Goal: Task Accomplishment & Management: Manage account settings

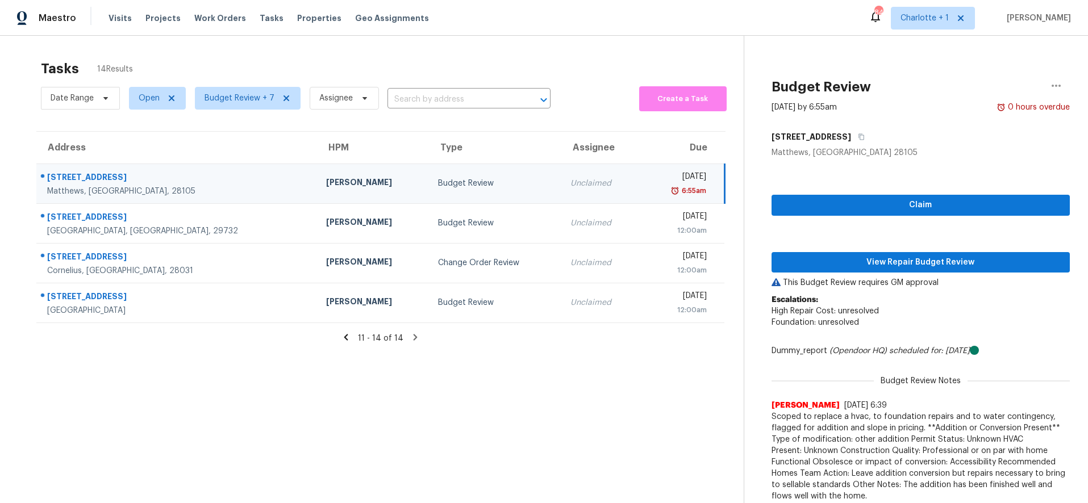
scroll to position [44, 0]
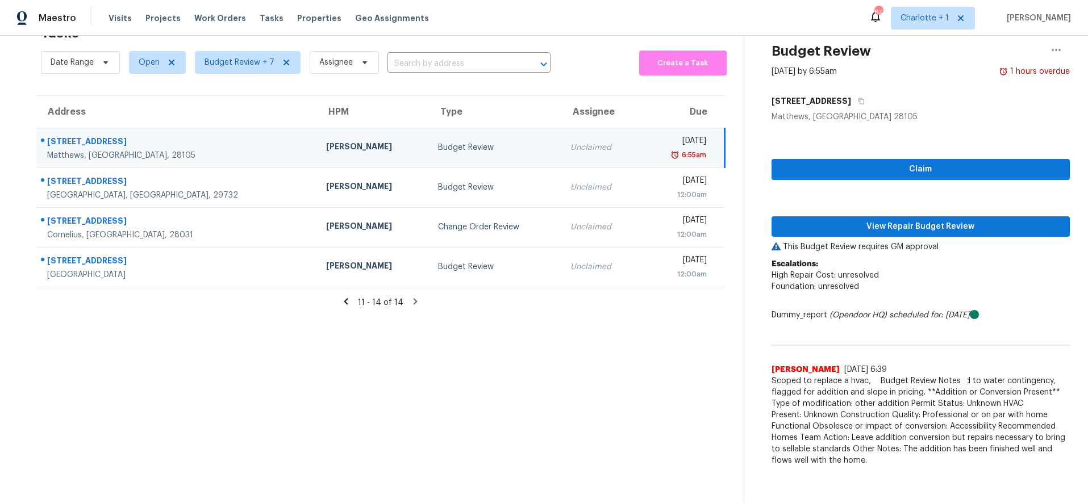
click at [197, 136] on div "4202 Hounds Run Dr" at bounding box center [177, 143] width 261 height 14
click at [850, 220] on span "View Repair Budget Review" at bounding box center [920, 227] width 281 height 14
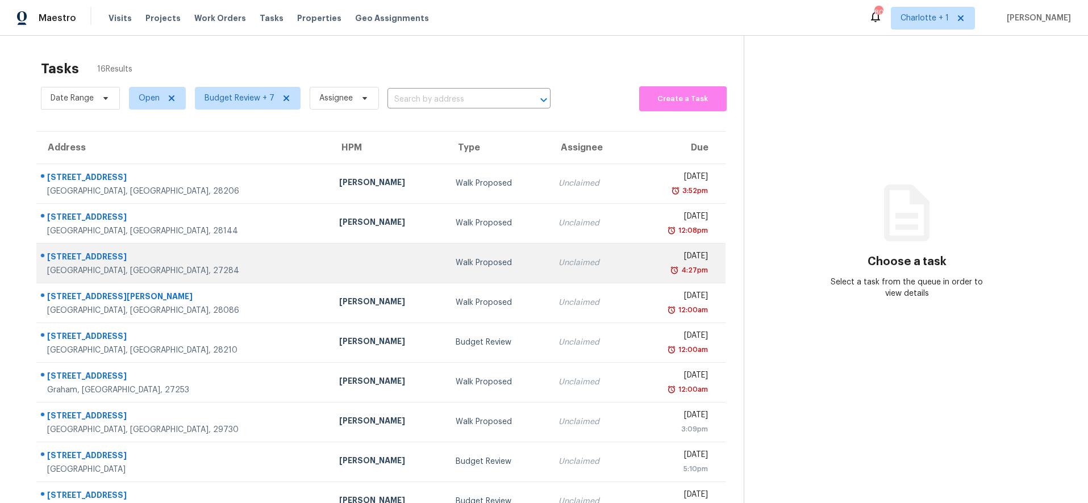
scroll to position [97, 0]
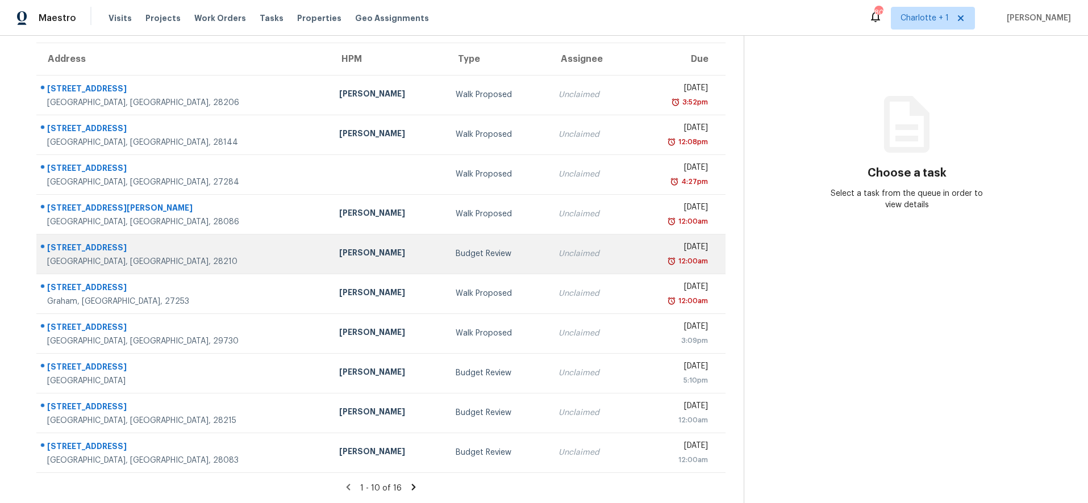
click at [456, 248] on div "Budget Review" at bounding box center [498, 253] width 85 height 11
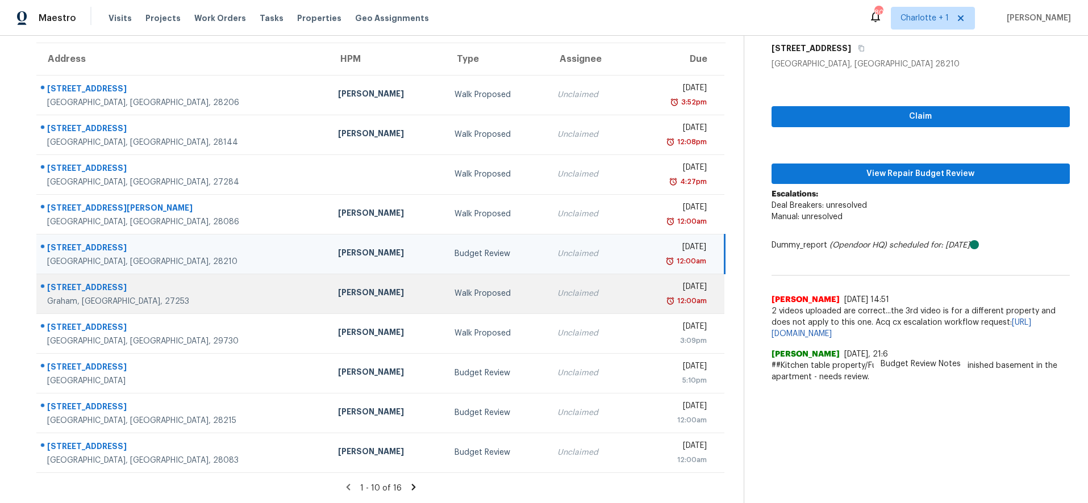
click at [338, 287] on div "[PERSON_NAME]" at bounding box center [387, 294] width 98 height 14
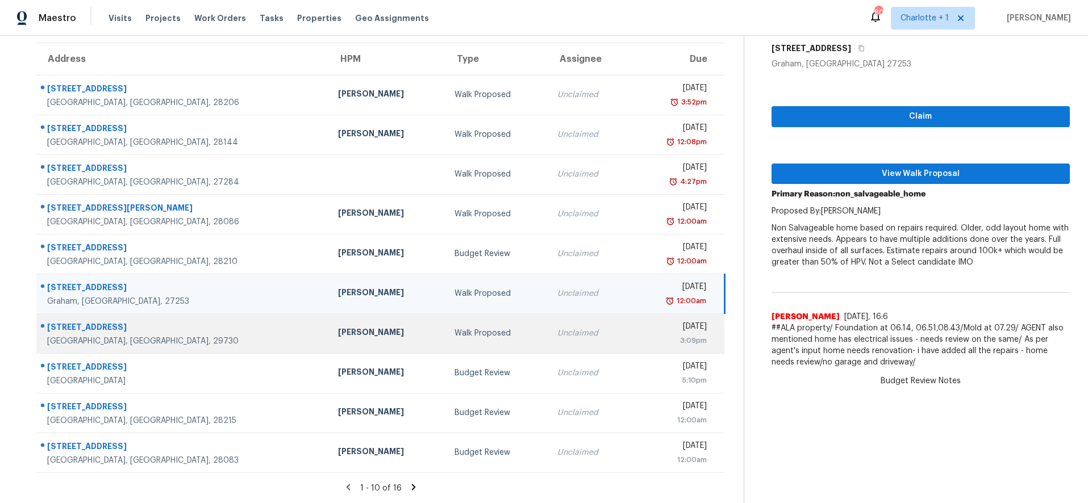
click at [344, 324] on td "[PERSON_NAME]" at bounding box center [387, 334] width 116 height 40
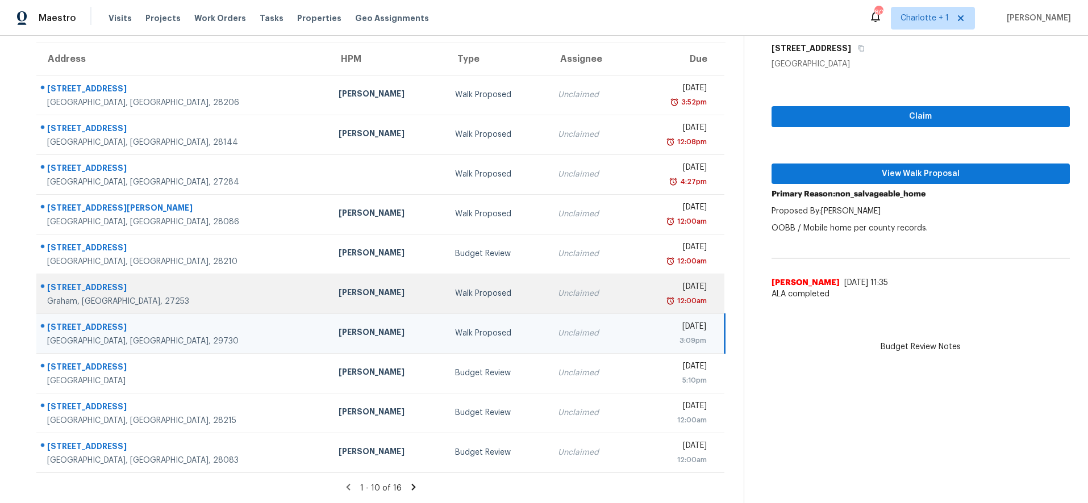
click at [329, 296] on td "[PERSON_NAME]" at bounding box center [387, 294] width 116 height 40
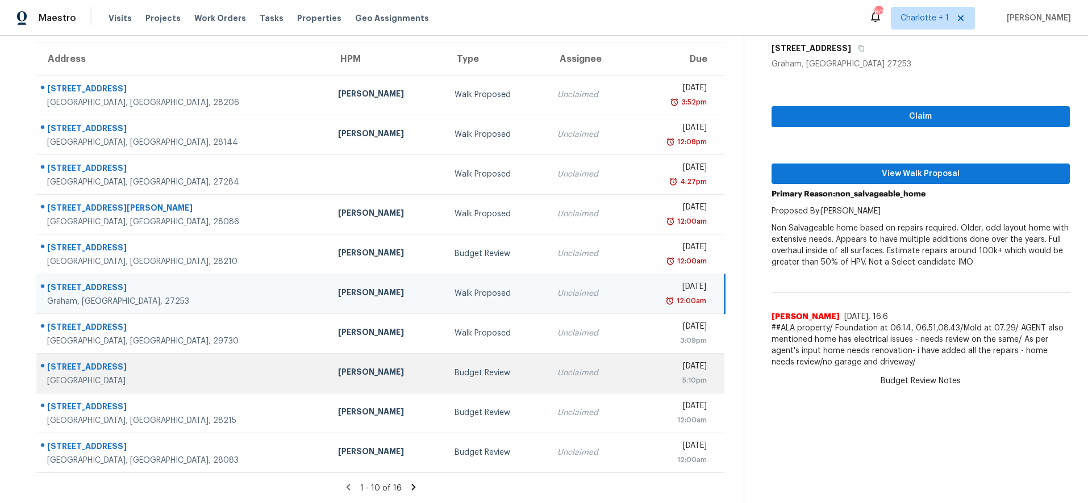
click at [445, 379] on td "Budget Review" at bounding box center [496, 373] width 103 height 40
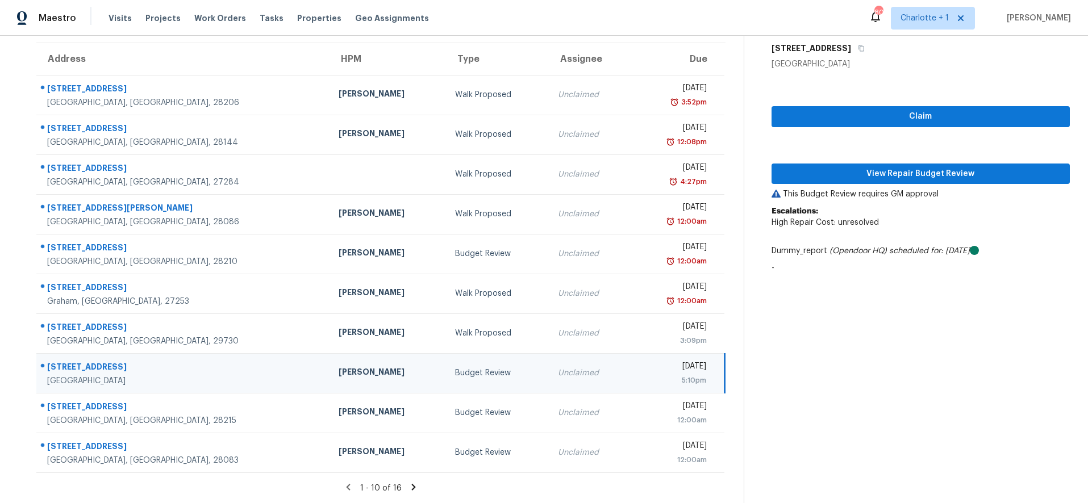
click at [410, 482] on icon at bounding box center [413, 487] width 10 height 10
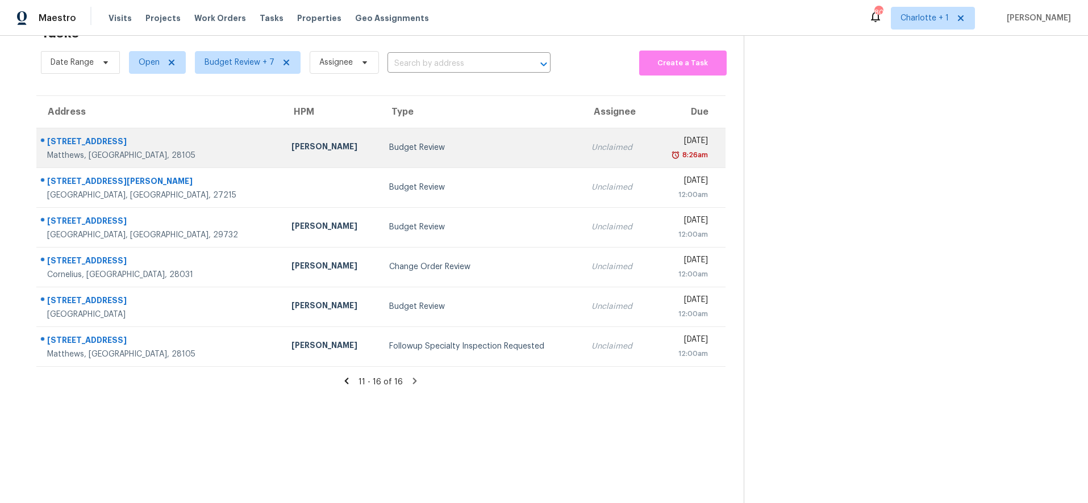
click at [160, 136] on div "4202 Hounds Run Dr" at bounding box center [160, 143] width 226 height 14
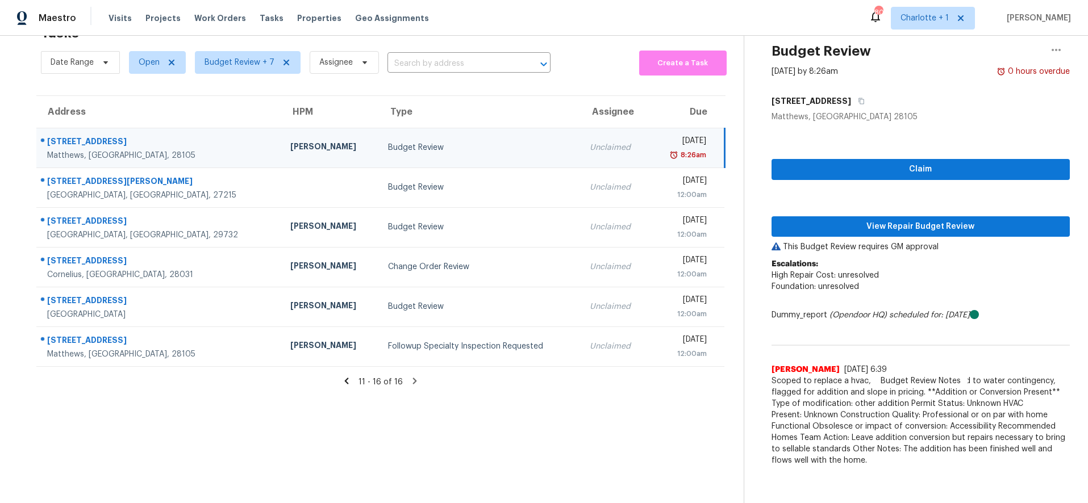
click at [281, 129] on td "Ryan Craven" at bounding box center [330, 148] width 98 height 40
click at [888, 220] on span "View Repair Budget Review" at bounding box center [920, 227] width 281 height 14
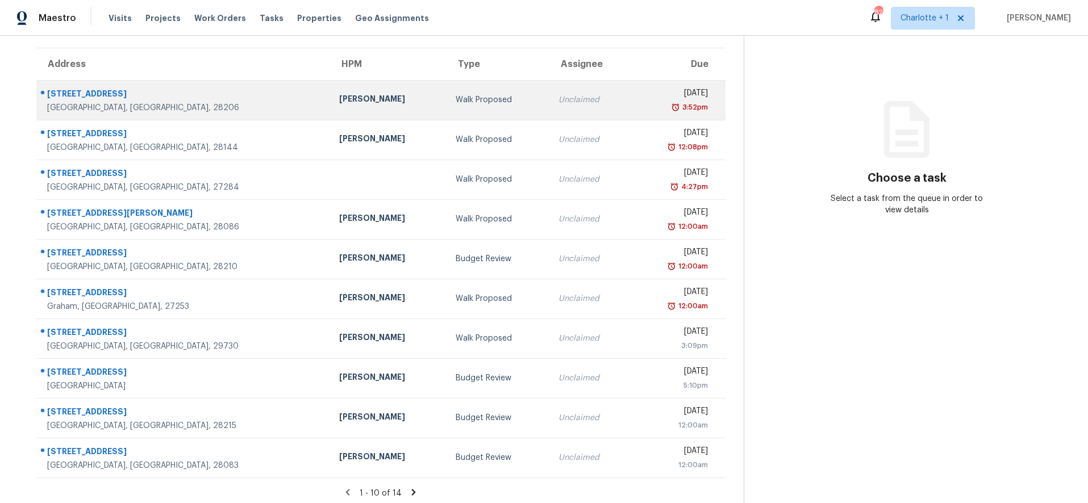
scroll to position [81, 0]
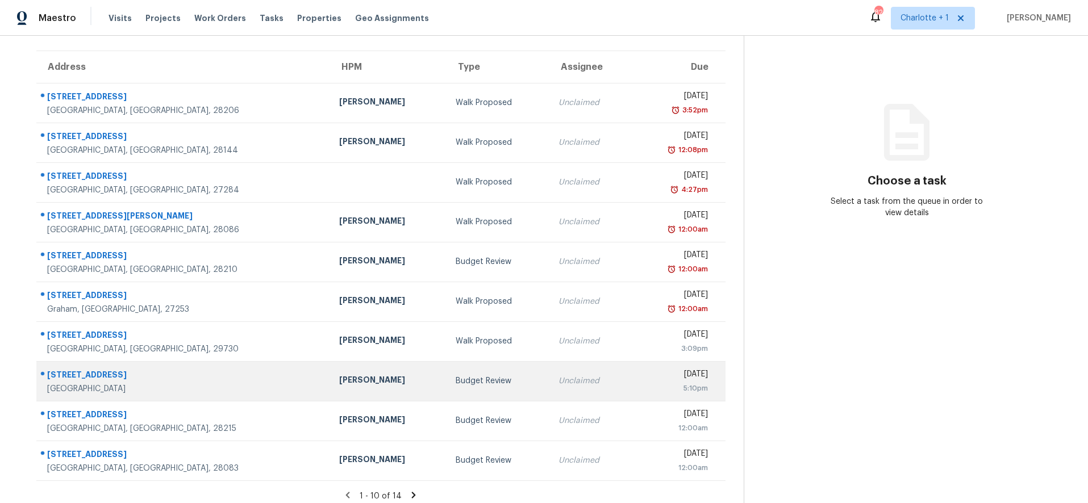
click at [330, 370] on td "[PERSON_NAME]" at bounding box center [388, 381] width 116 height 40
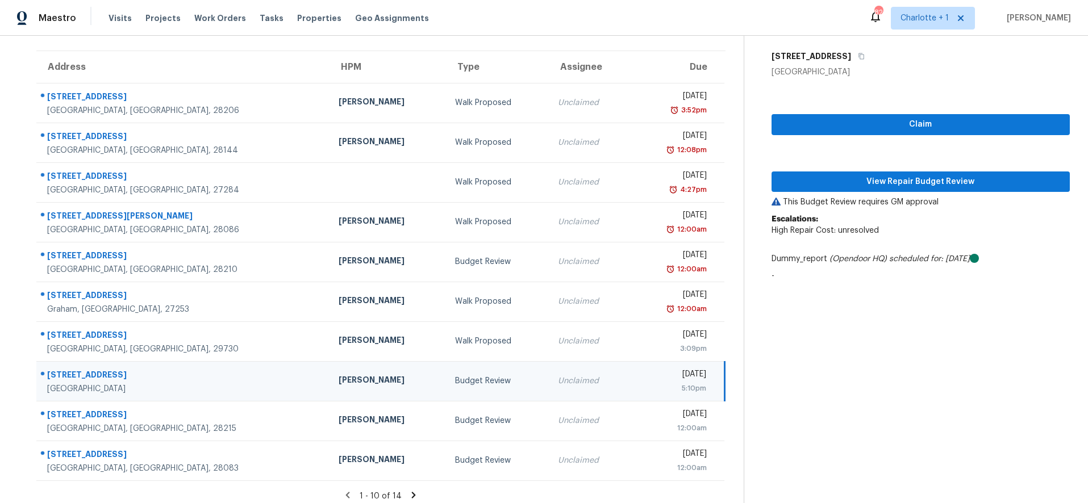
click at [201, 385] on div "[GEOGRAPHIC_DATA]" at bounding box center [183, 388] width 273 height 11
click at [886, 191] on button "View Repair Budget Review" at bounding box center [920, 182] width 299 height 21
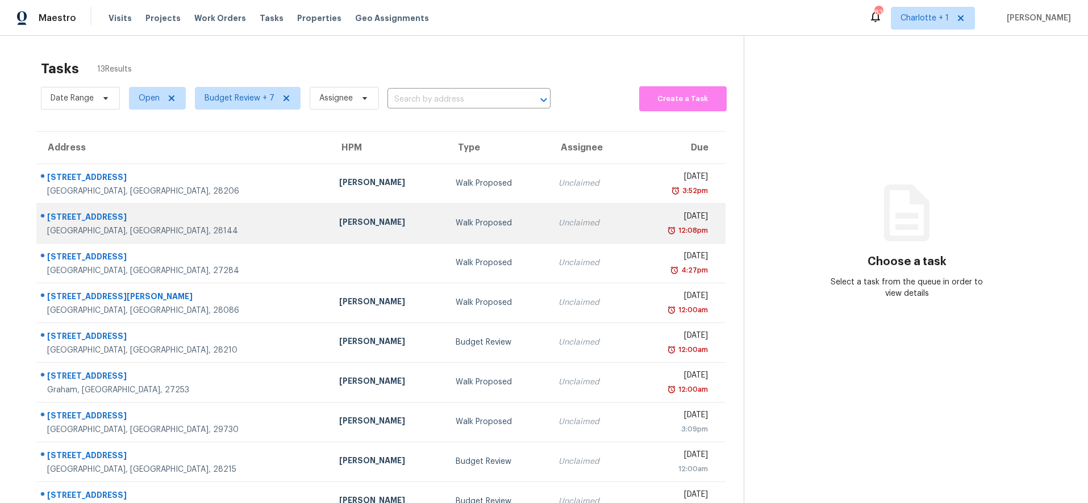
scroll to position [97, 0]
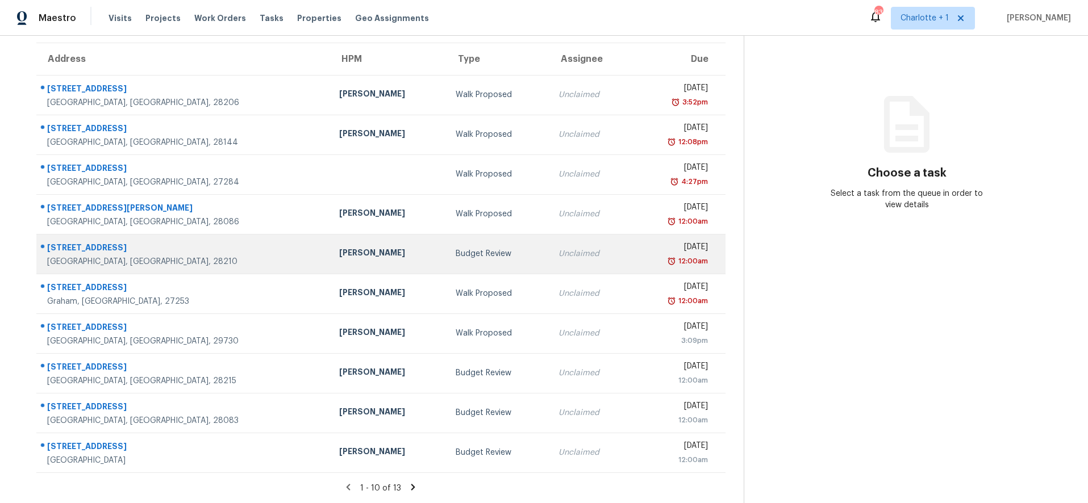
click at [446, 260] on td "Budget Review" at bounding box center [497, 254] width 103 height 40
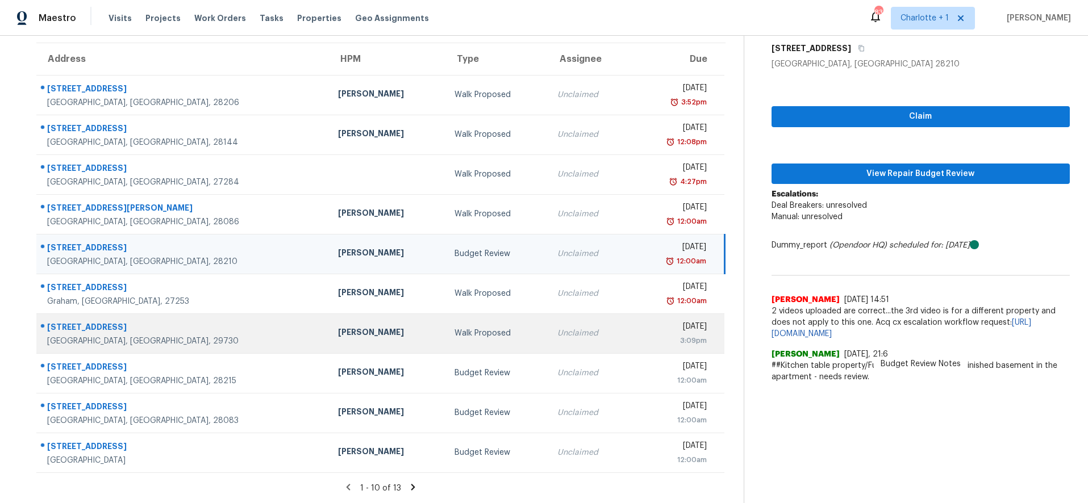
click at [454, 328] on div "Walk Proposed" at bounding box center [496, 333] width 85 height 11
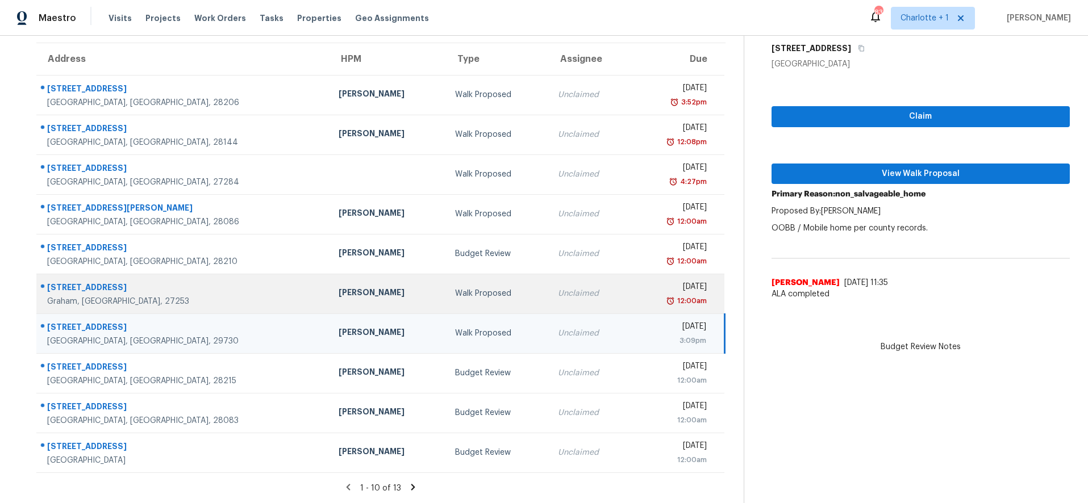
click at [455, 288] on div "Walk Proposed" at bounding box center [497, 293] width 85 height 11
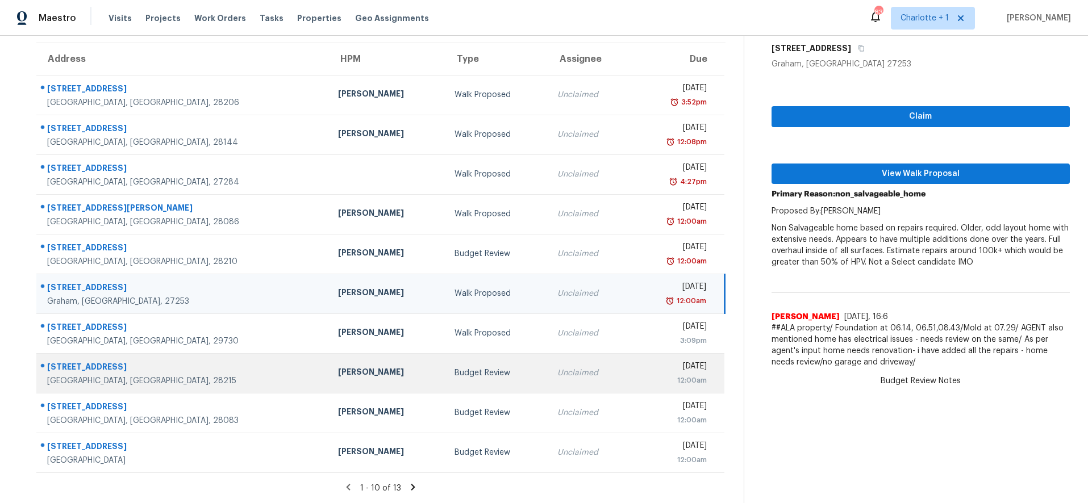
click at [454, 368] on div "Budget Review" at bounding box center [496, 373] width 85 height 11
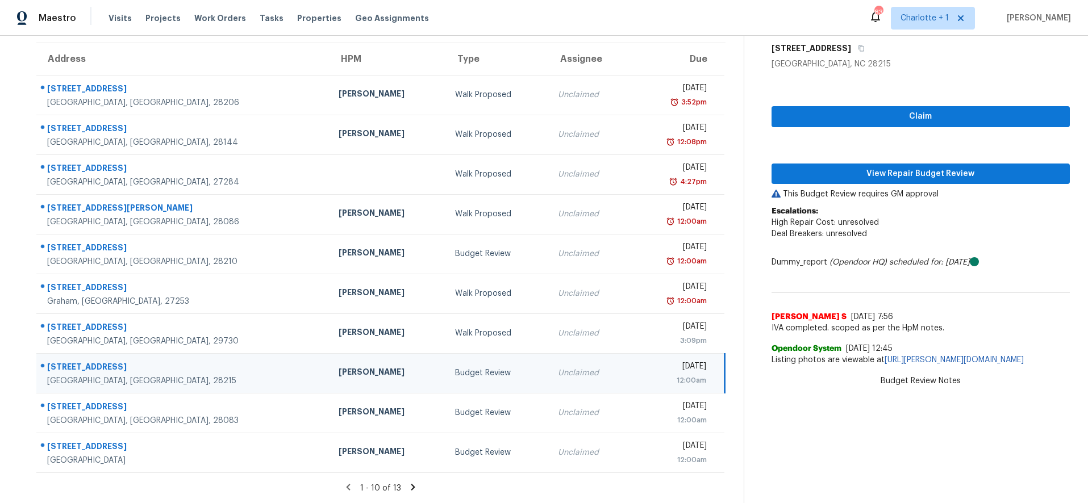
click at [201, 361] on div "1162 Plaza Walk Dr" at bounding box center [183, 368] width 273 height 14
click at [850, 167] on span "View Repair Budget Review" at bounding box center [920, 174] width 281 height 14
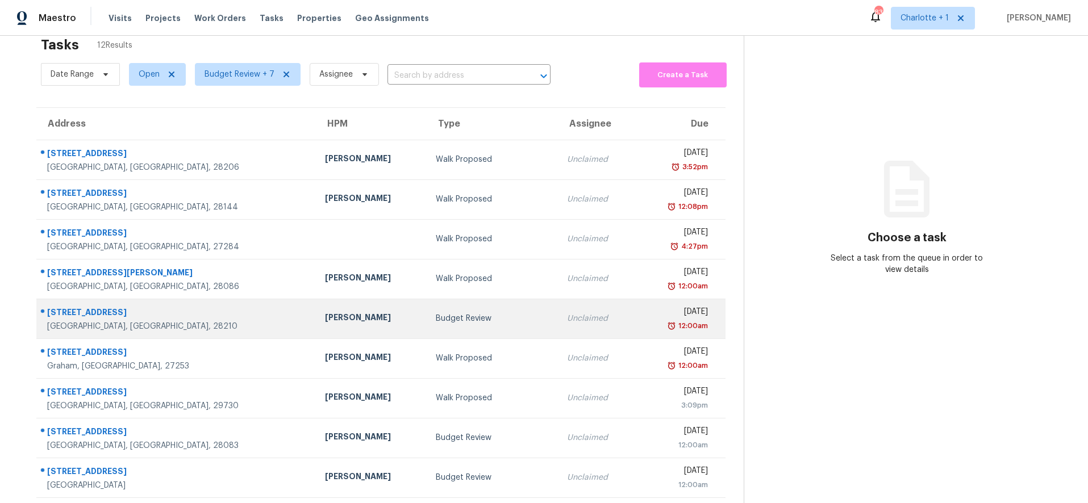
scroll to position [97, 0]
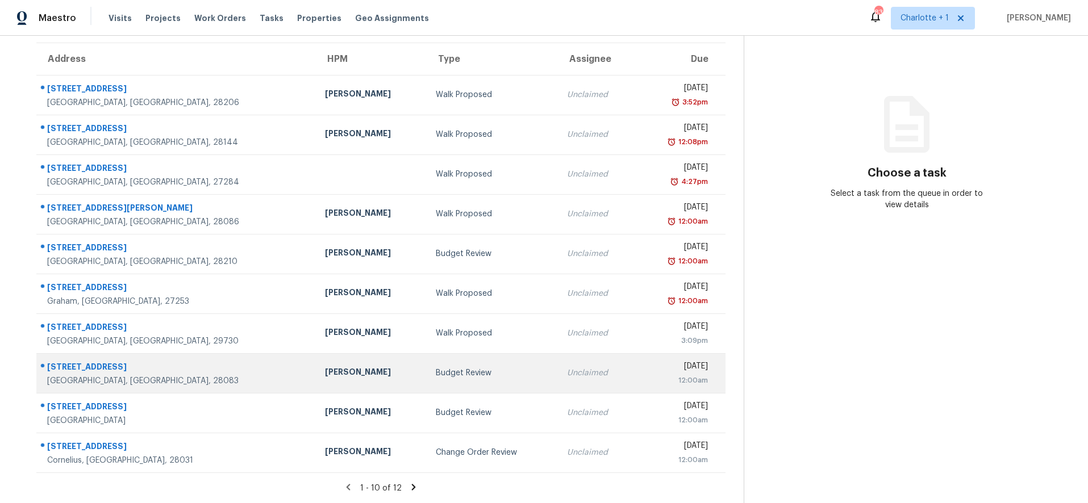
click at [161, 375] on div "[GEOGRAPHIC_DATA], [GEOGRAPHIC_DATA], 28083" at bounding box center [177, 380] width 260 height 11
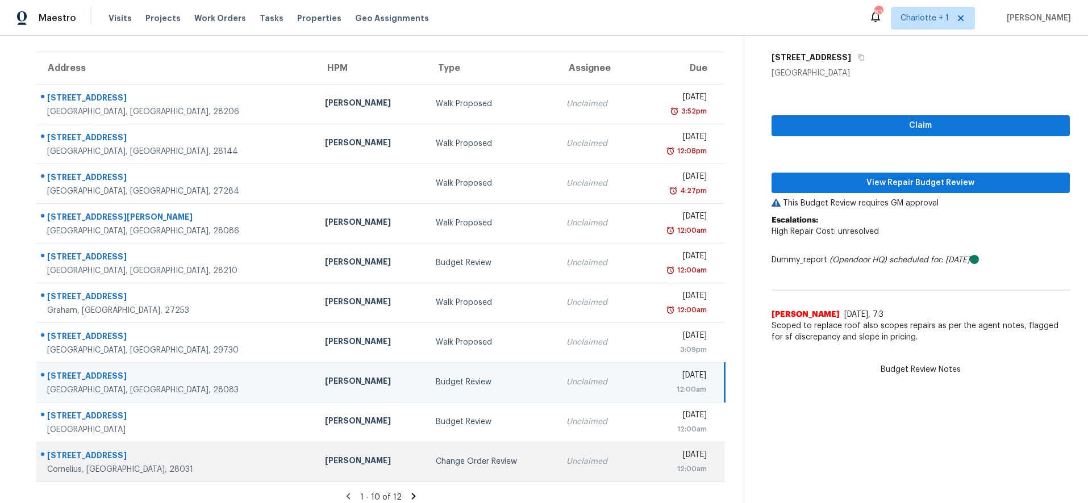
scroll to position [71, 0]
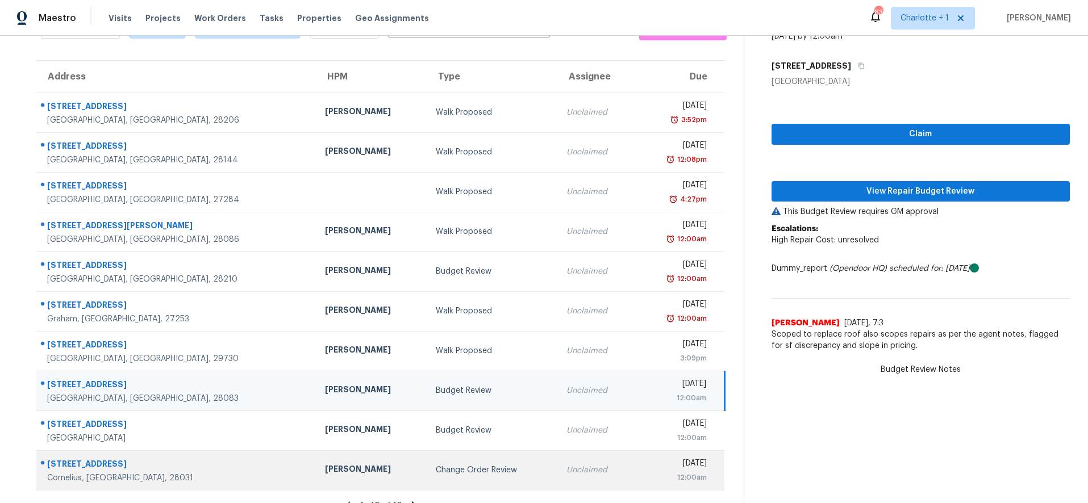
click at [316, 485] on td "Greg Janiak" at bounding box center [371, 470] width 111 height 40
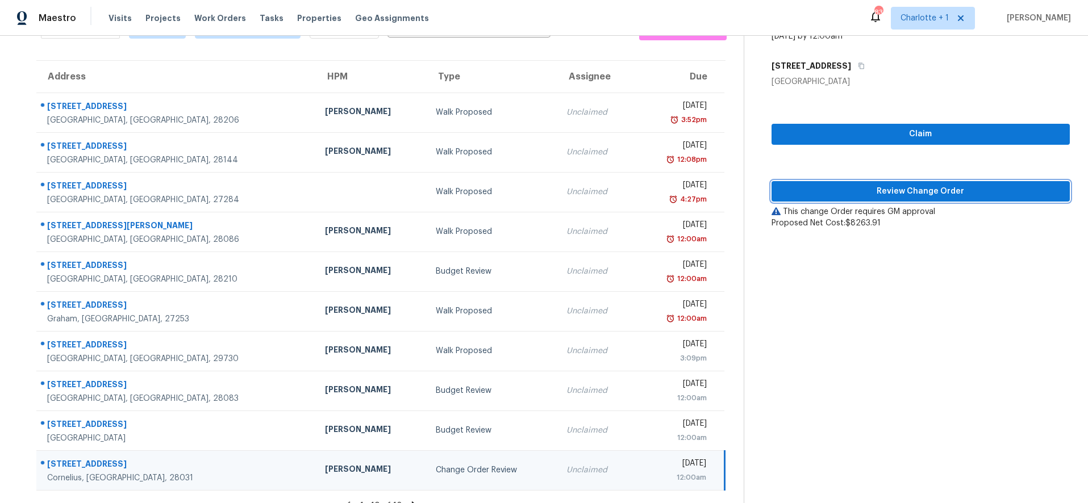
click at [873, 197] on span "Review Change Order" at bounding box center [920, 192] width 281 height 14
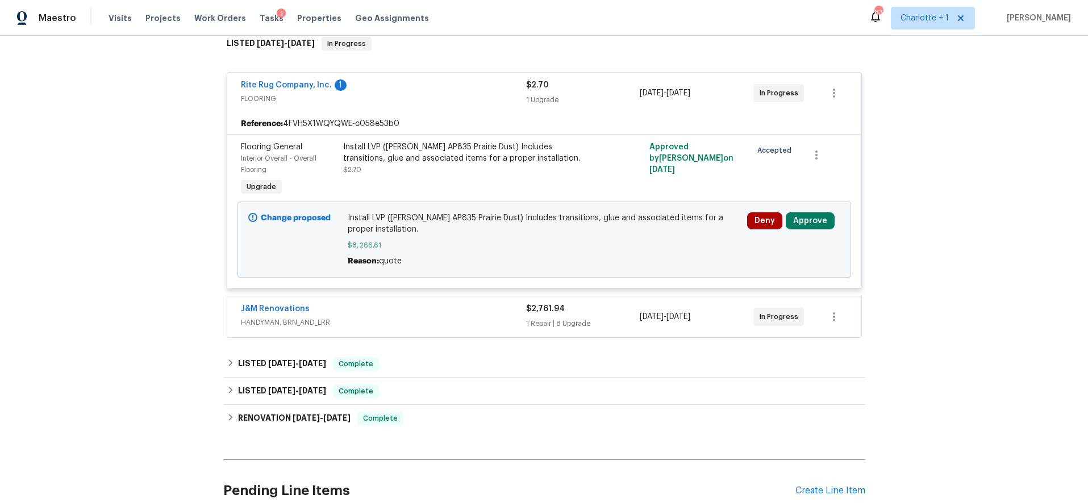
scroll to position [229, 0]
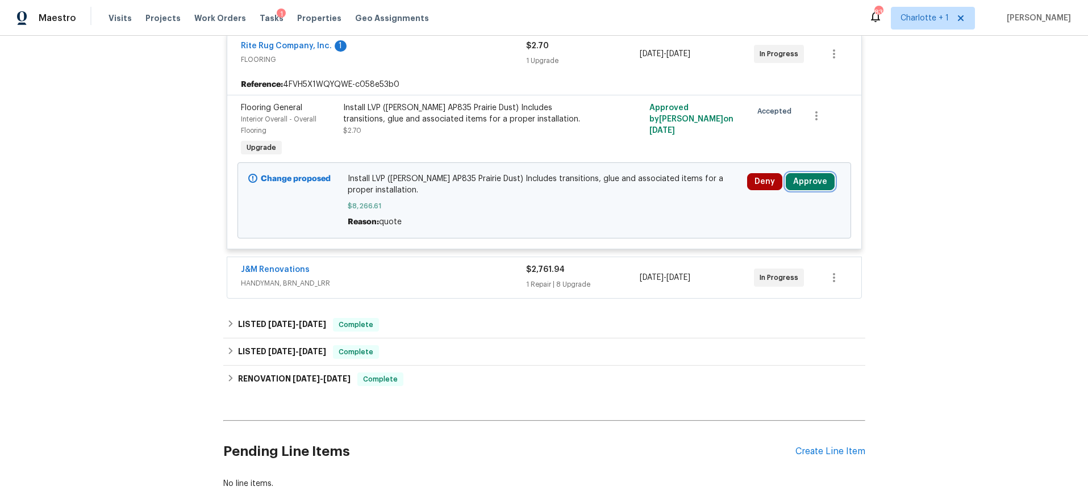
click at [795, 180] on button "Approve" at bounding box center [810, 181] width 49 height 17
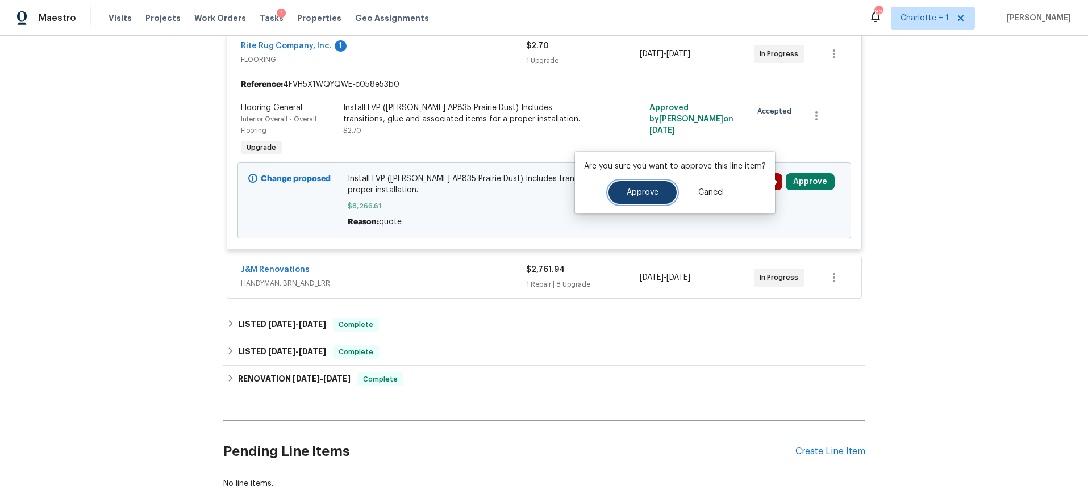
click at [648, 199] on button "Approve" at bounding box center [642, 192] width 68 height 23
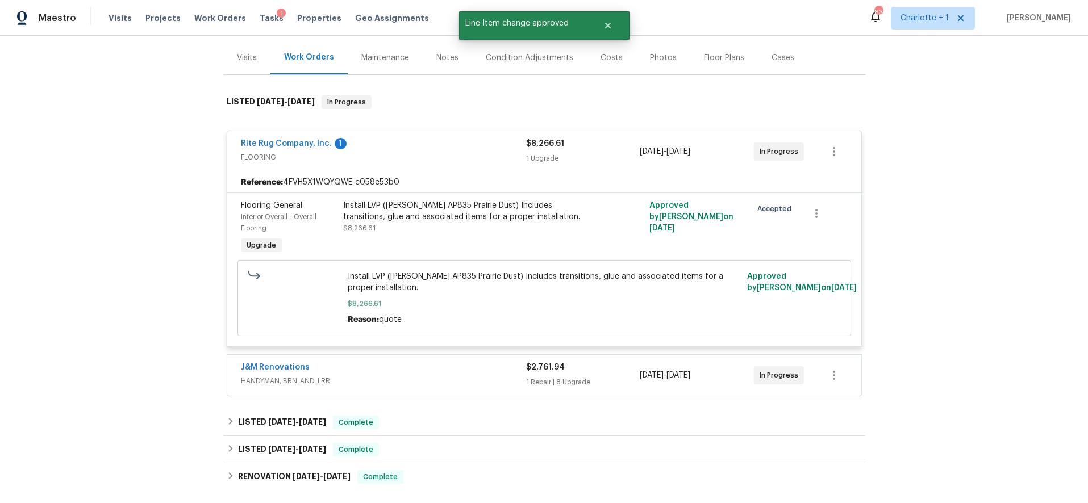
scroll to position [100, 0]
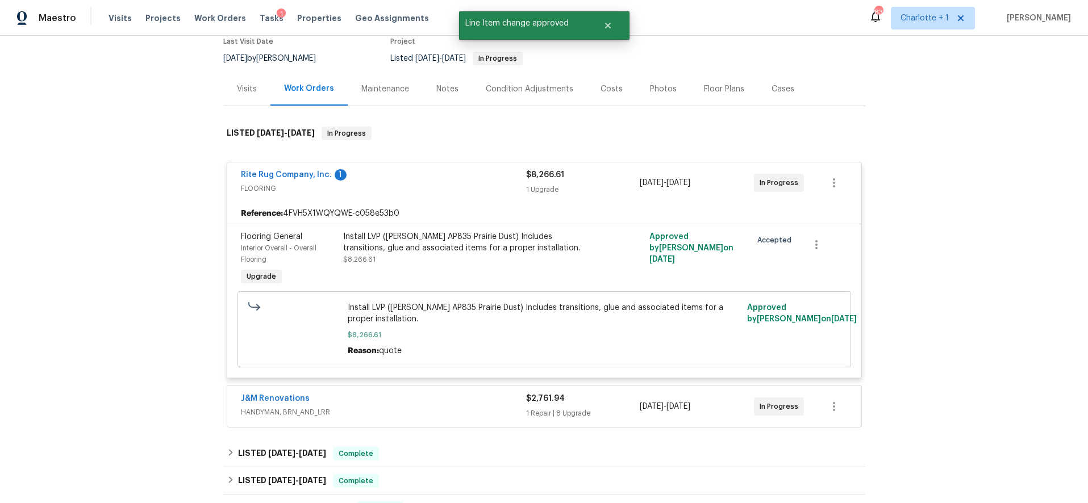
click at [293, 168] on div "Rite Rug Company, Inc. 1 FLOORING $8,266.61 1 Upgrade 8/28/2025 - 9/13/2025 In …" at bounding box center [544, 182] width 634 height 41
click at [404, 192] on span "FLOORING" at bounding box center [383, 188] width 285 height 11
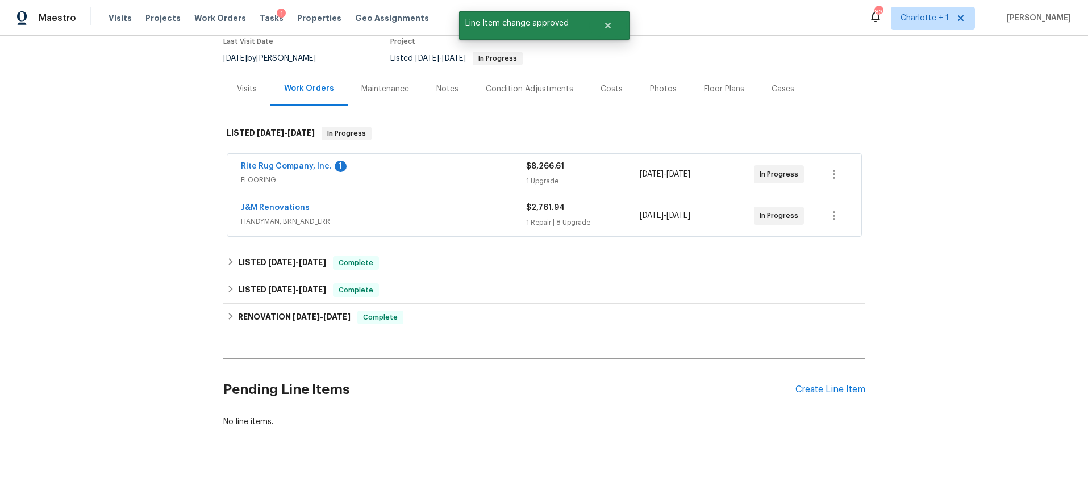
click at [466, 181] on span "FLOORING" at bounding box center [383, 179] width 285 height 11
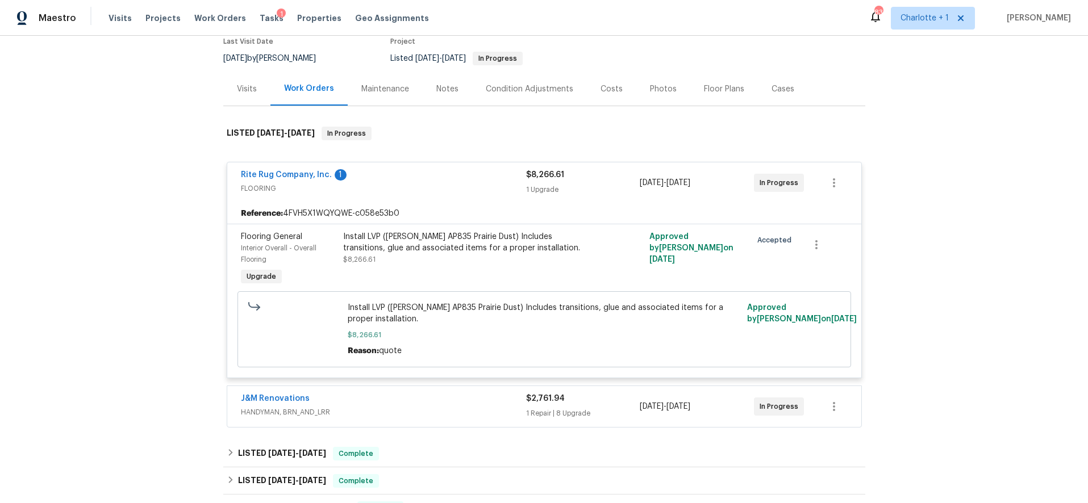
click at [452, 87] on div "Notes" at bounding box center [447, 89] width 49 height 34
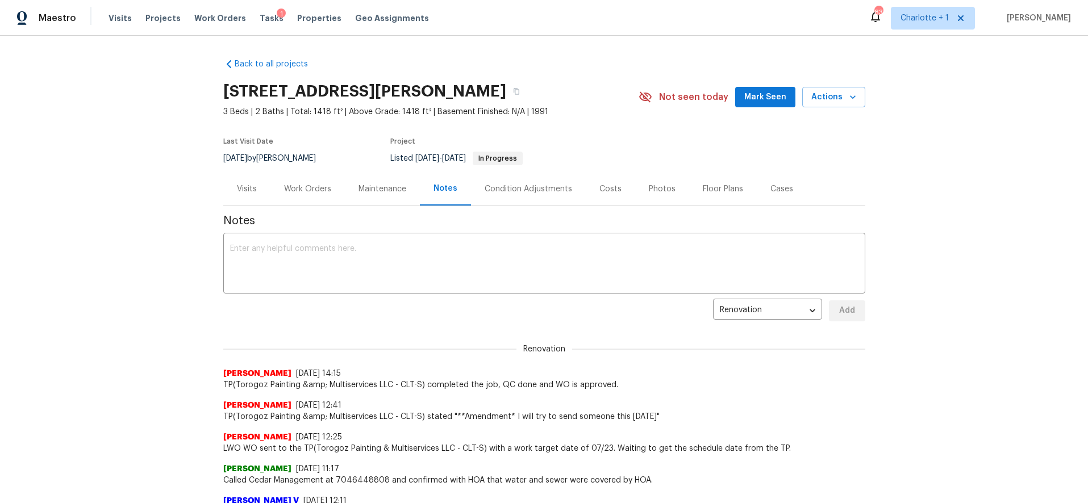
click at [289, 185] on div "Work Orders" at bounding box center [307, 188] width 47 height 11
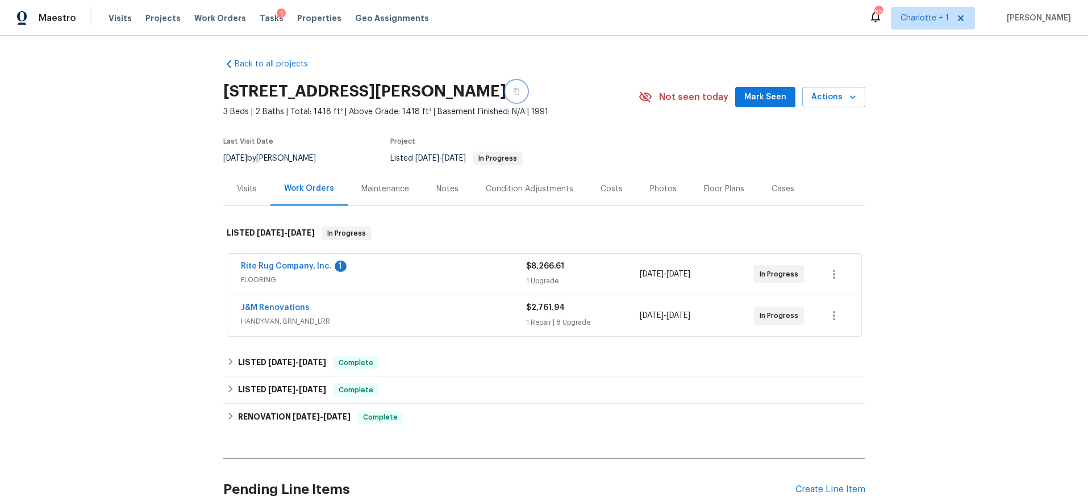
click at [520, 89] on icon "button" at bounding box center [516, 91] width 7 height 7
click at [450, 187] on div "Notes" at bounding box center [447, 188] width 22 height 11
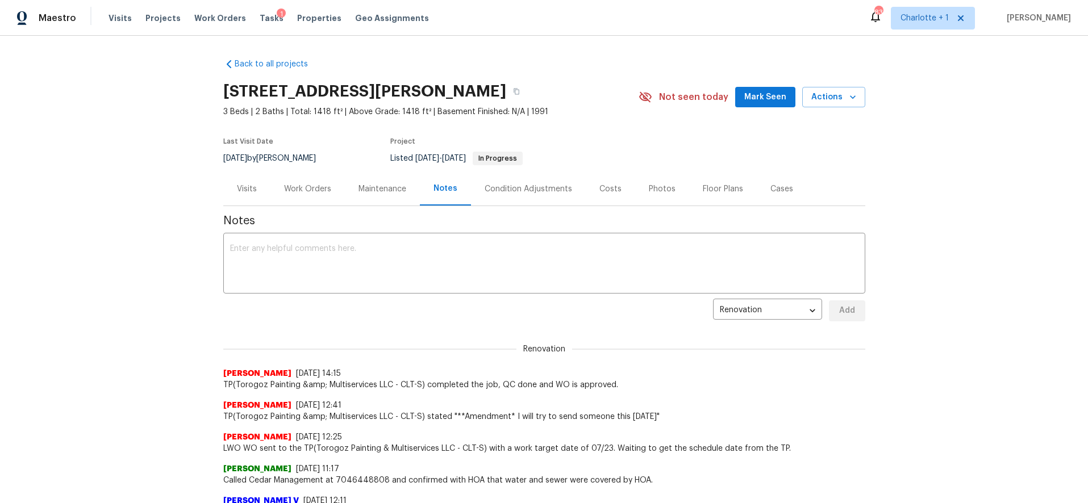
click at [298, 308] on div "Renovation 363b316e-b097-43c8-923f-288110eb6eba ​ Add" at bounding box center [544, 310] width 642 height 21
click at [304, 260] on textarea at bounding box center [544, 265] width 628 height 40
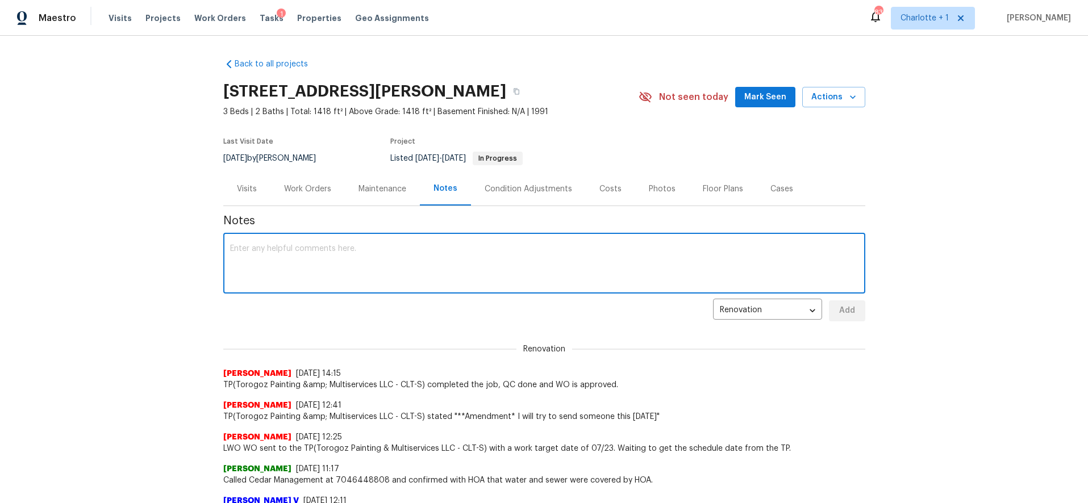
click at [508, 258] on textarea at bounding box center [544, 265] width 628 height 40
paste textarea "https://opendoor.slack.com/archives/C02LXHT309Y/p1756338232540389"
type textarea "Listed WO for full LVP replacement per Ian G approved. https://opendoor.slack.c…"
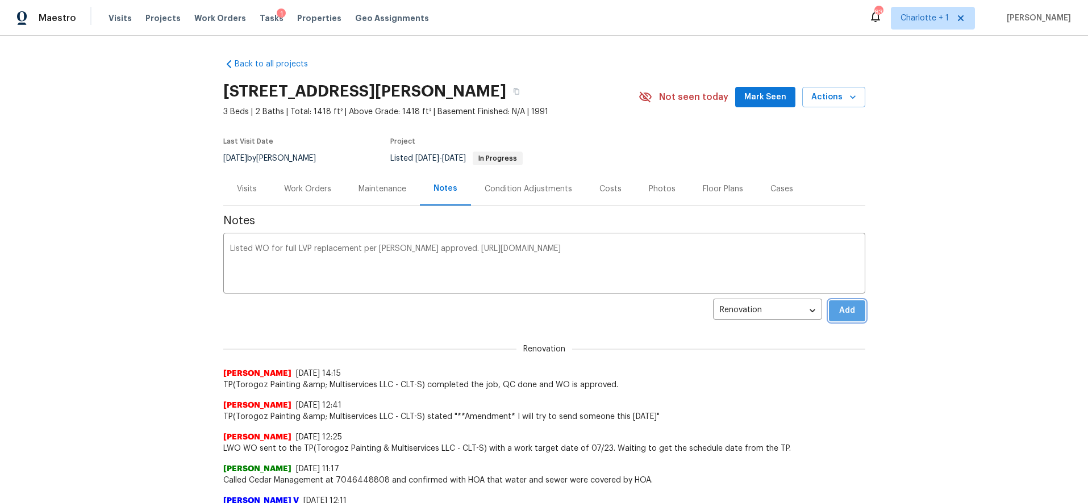
click at [853, 311] on button "Add" at bounding box center [847, 310] width 36 height 21
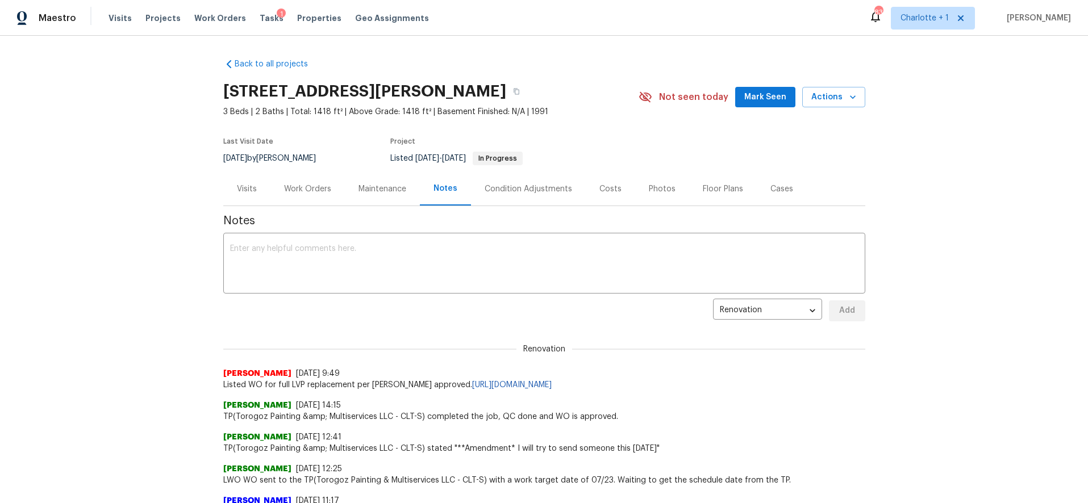
click at [147, 251] on div "Back to all projects 17931 Kings Point Dr Apt G, Cornelius, NC 28031 3 Beds | 2…" at bounding box center [544, 269] width 1088 height 467
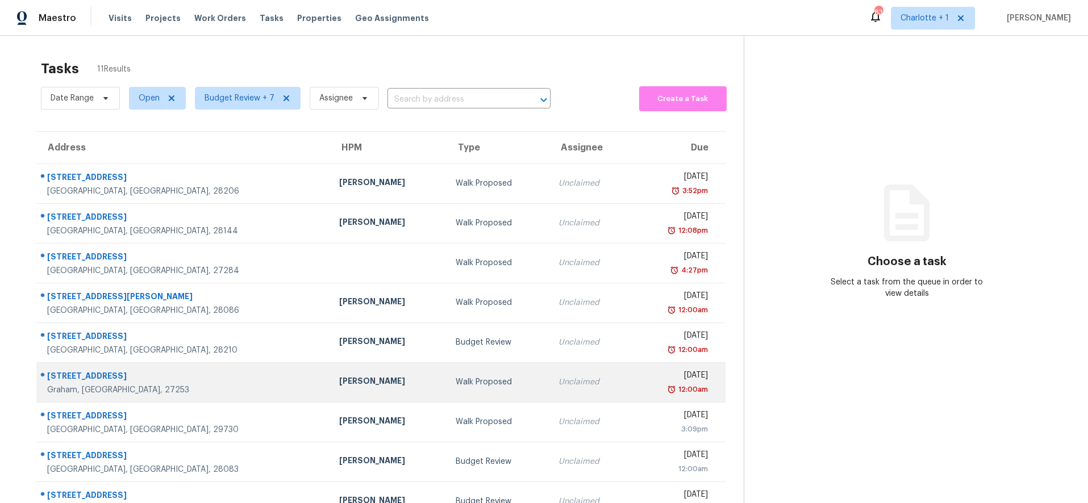
scroll to position [97, 0]
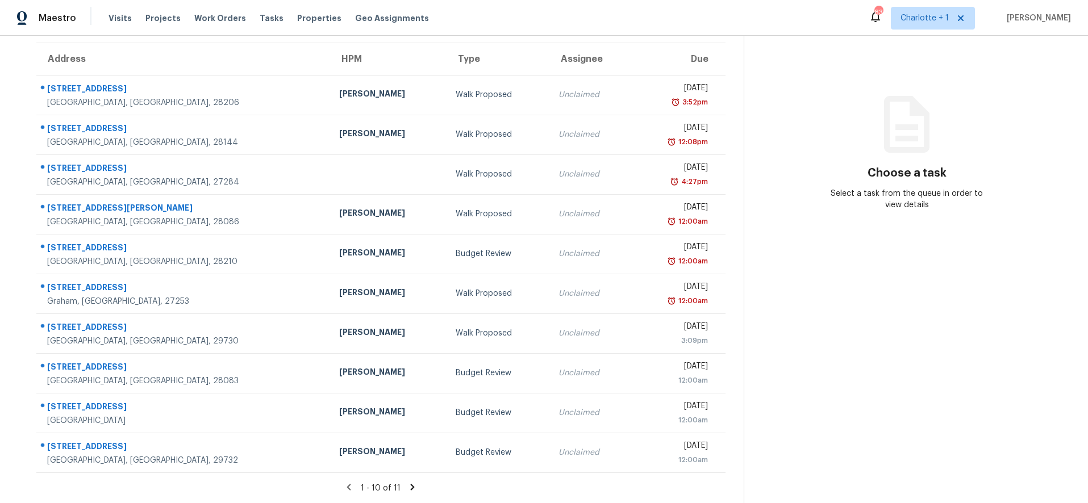
click at [411, 484] on icon at bounding box center [413, 487] width 4 height 6
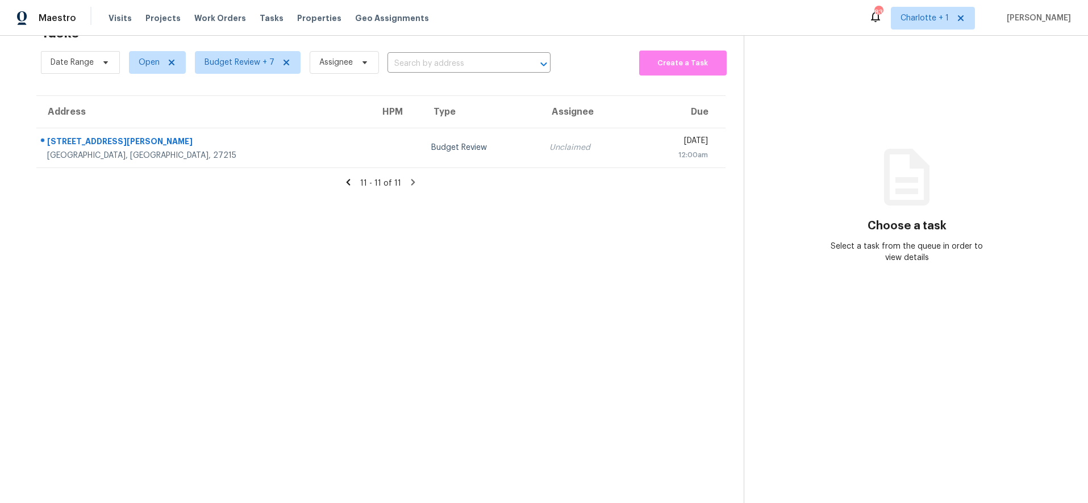
click at [347, 179] on icon at bounding box center [349, 182] width 4 height 6
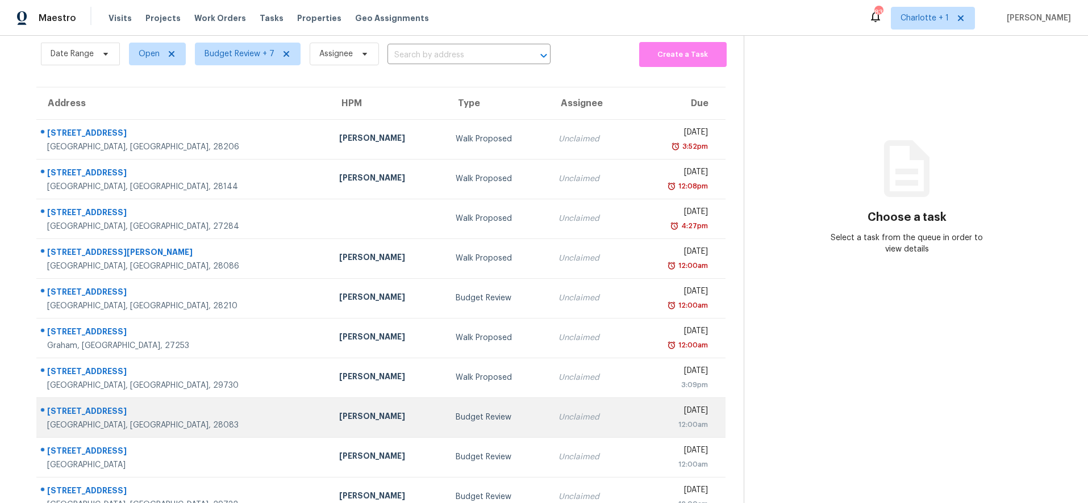
scroll to position [97, 0]
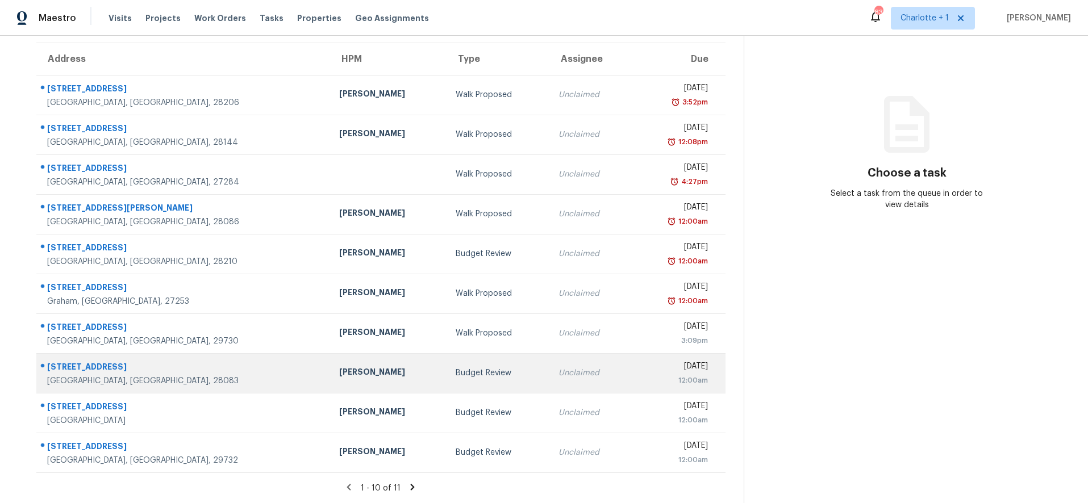
click at [330, 374] on td "[PERSON_NAME]" at bounding box center [388, 373] width 116 height 40
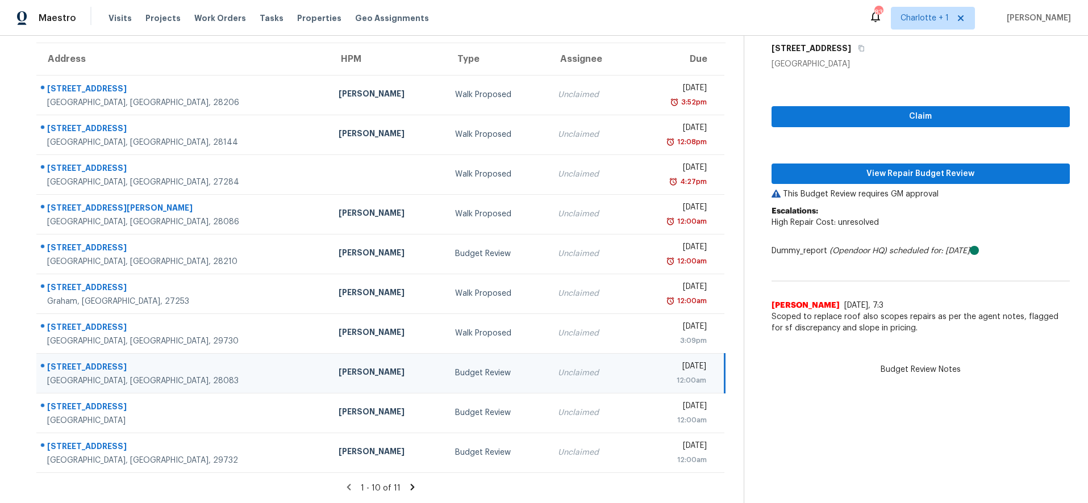
click at [346, 377] on td "[PERSON_NAME]" at bounding box center [387, 373] width 116 height 40
click at [904, 174] on button "View Repair Budget Review" at bounding box center [920, 174] width 299 height 21
